Goal: Information Seeking & Learning: Learn about a topic

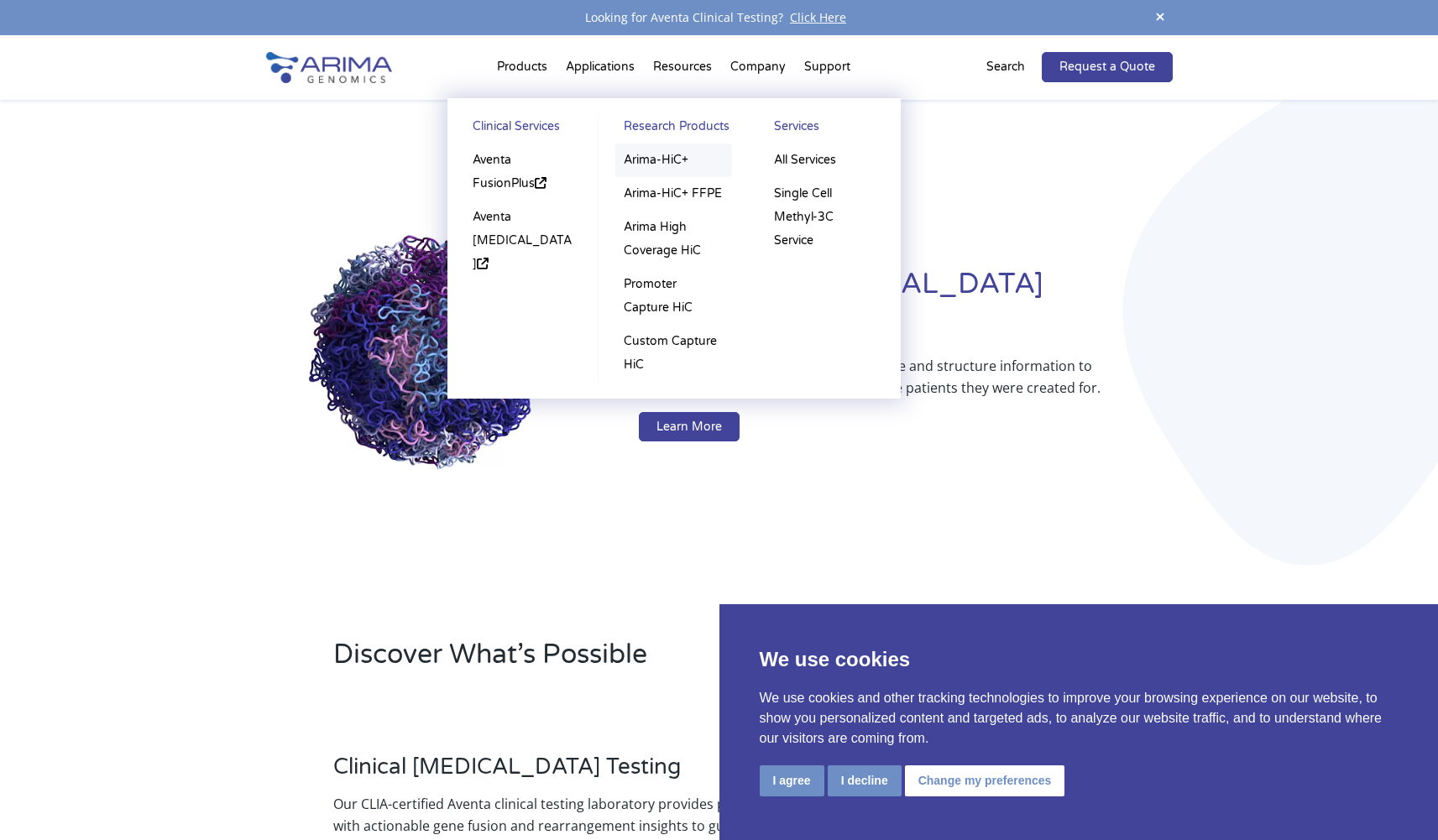
click at [666, 164] on link "Arima-HiC+" at bounding box center [674, 161] width 117 height 34
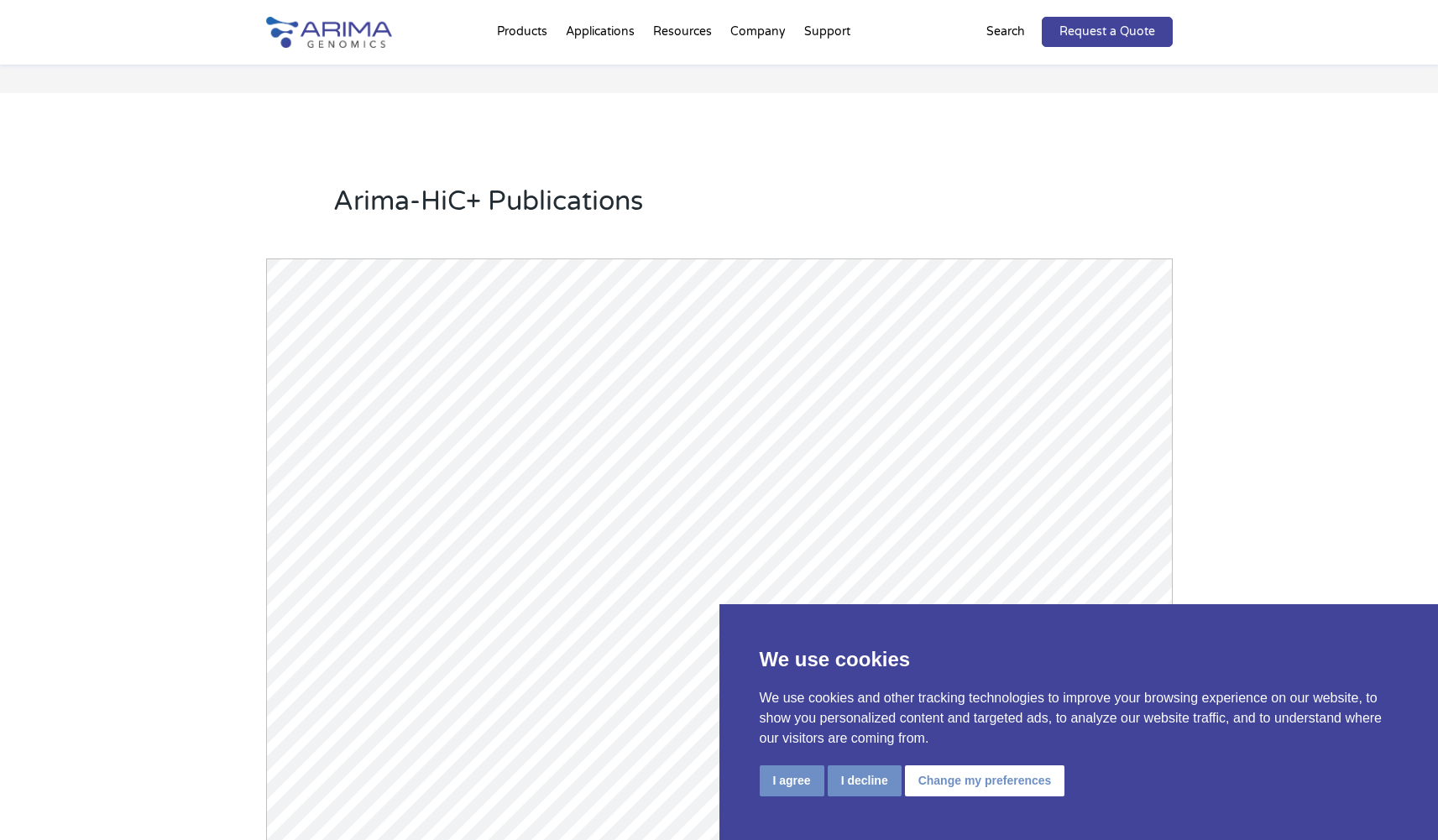
scroll to position [2149, 0]
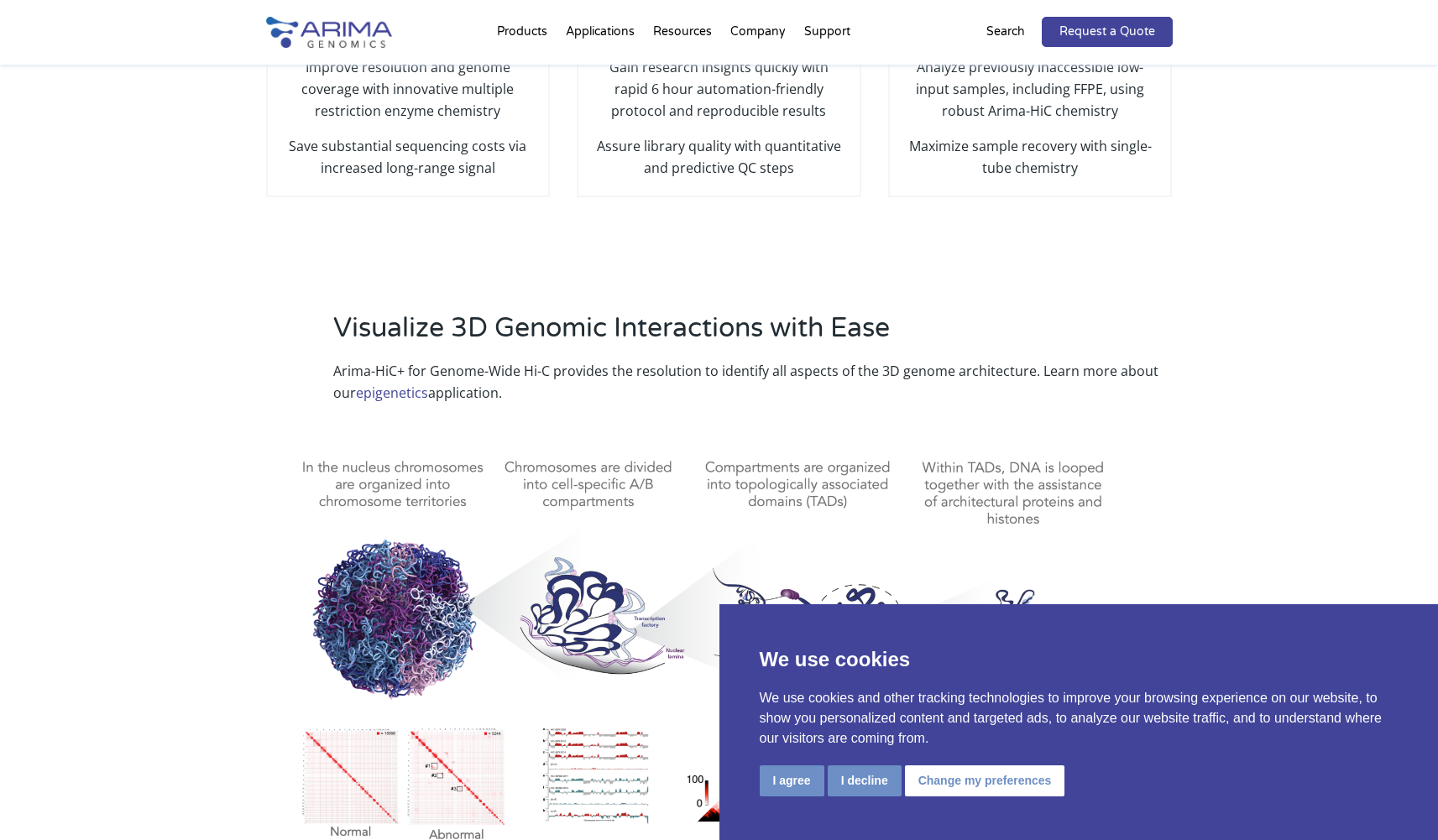
scroll to position [538, 0]
click at [802, 787] on button "I agree" at bounding box center [792, 780] width 65 height 31
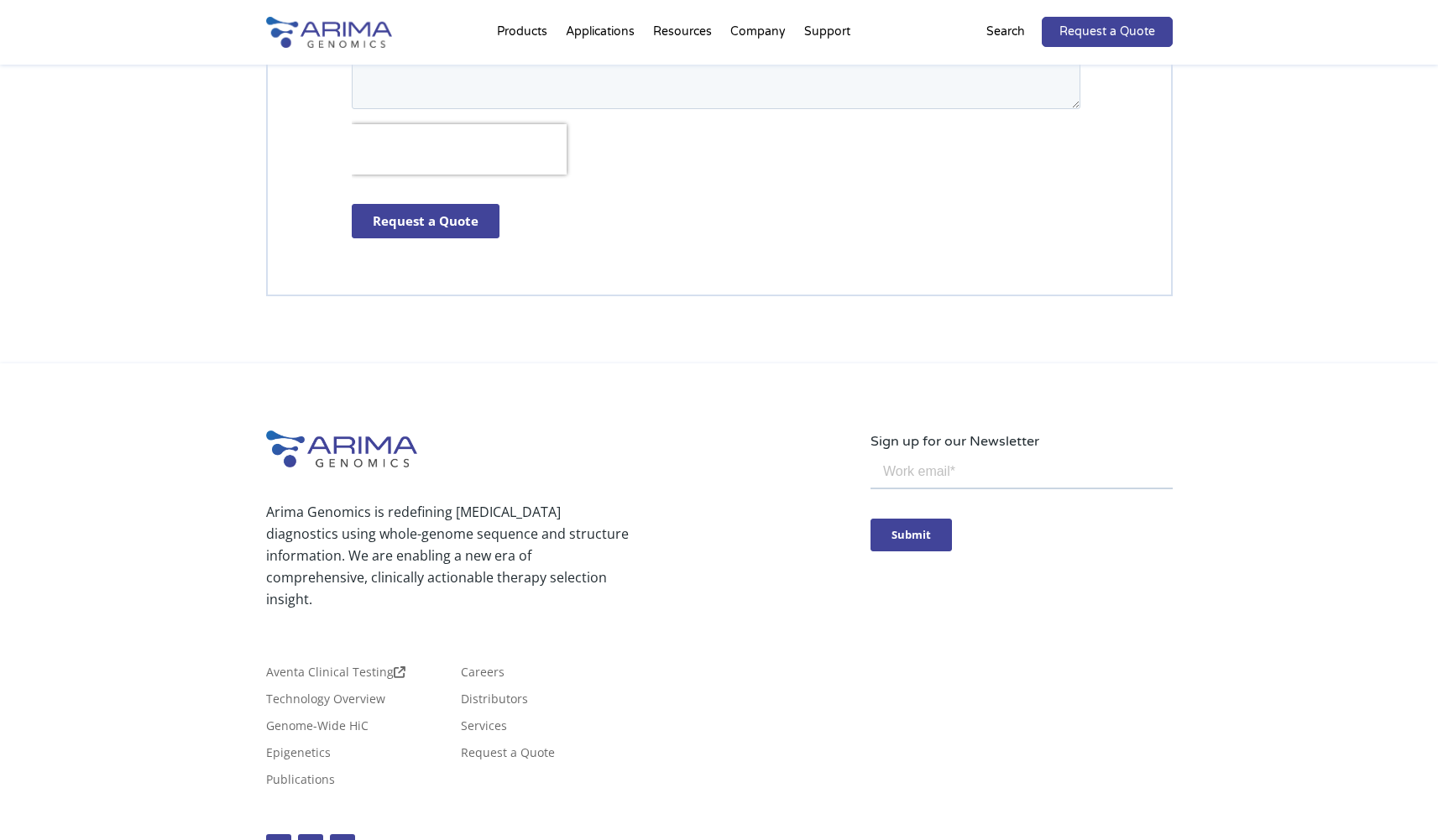
scroll to position [4816, 0]
